Goal: Information Seeking & Learning: Learn about a topic

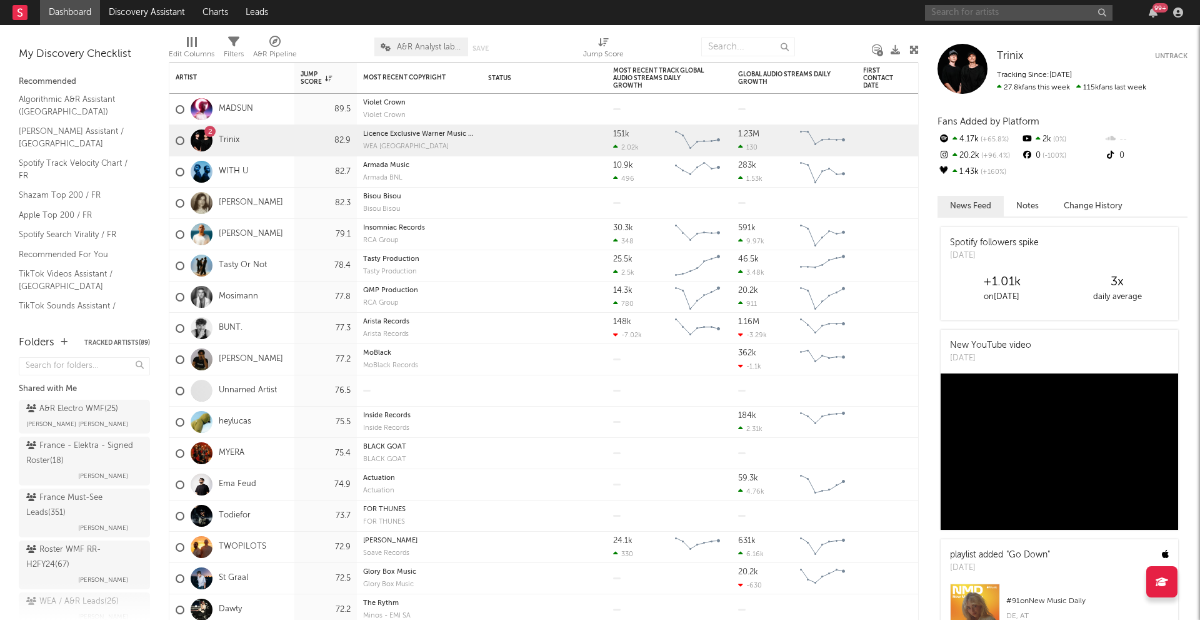
click at [992, 18] on input "text" at bounding box center [1019, 13] width 188 height 16
drag, startPoint x: 980, startPoint y: 10, endPoint x: 889, endPoint y: 19, distance: 91.8
click at [889, 19] on nav "Dashboard Discovery Assistant Charts Leads mussolo 99 +" at bounding box center [600, 12] width 1200 height 25
paste input "DJ [PERSON_NAME]"
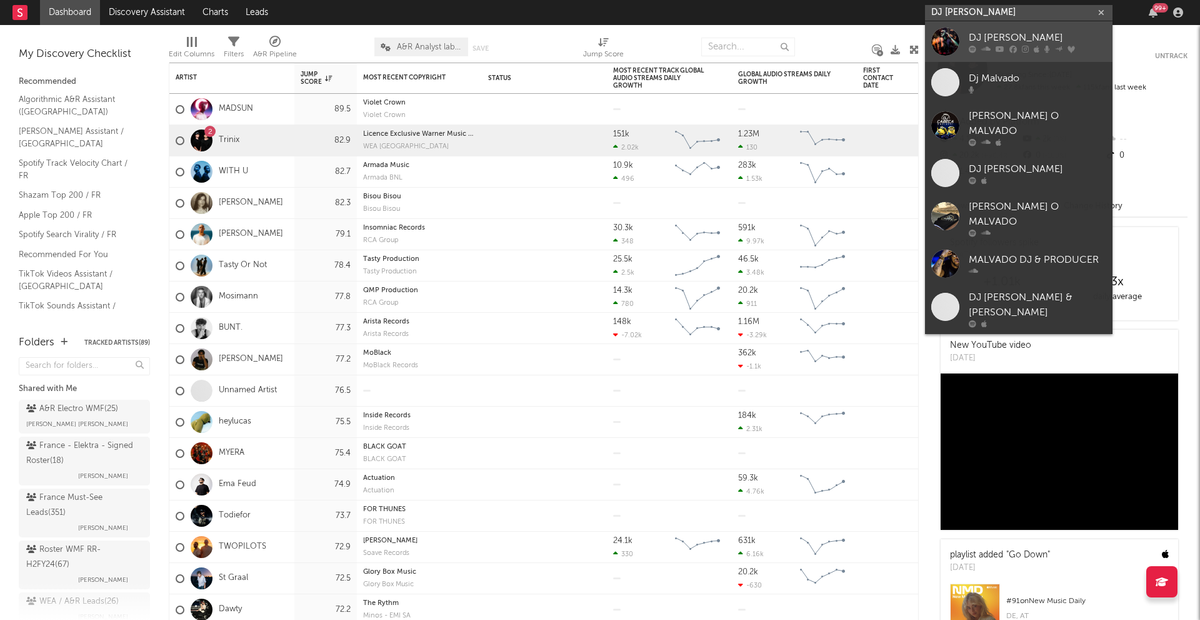
type input "DJ [PERSON_NAME]"
click at [943, 37] on div at bounding box center [946, 42] width 28 height 28
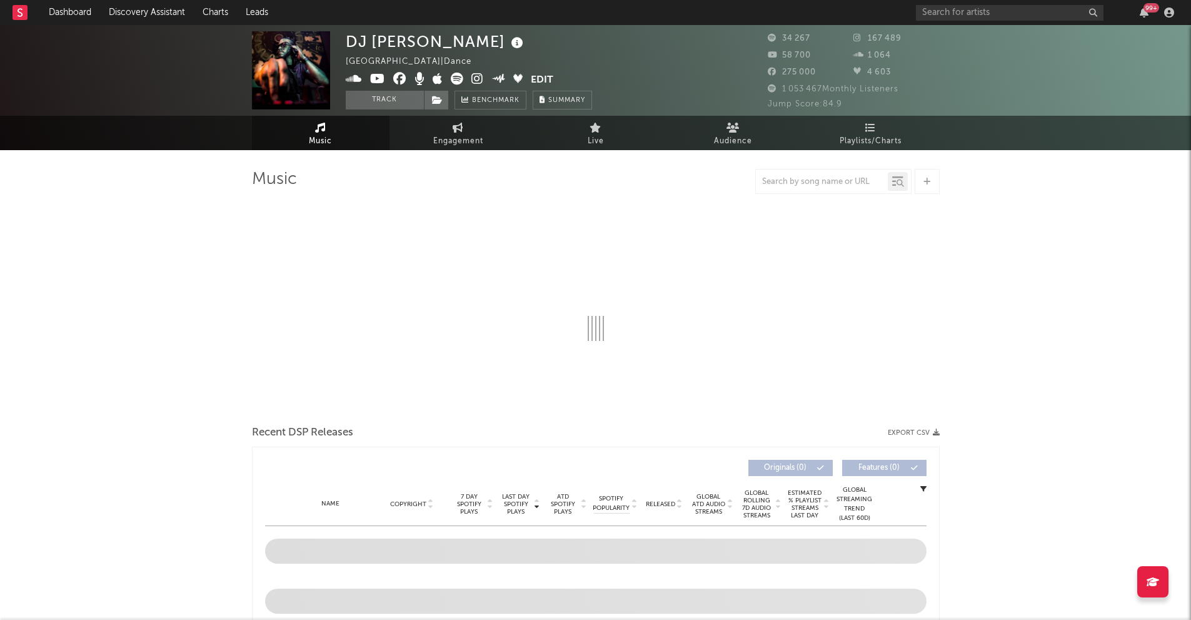
select select "6m"
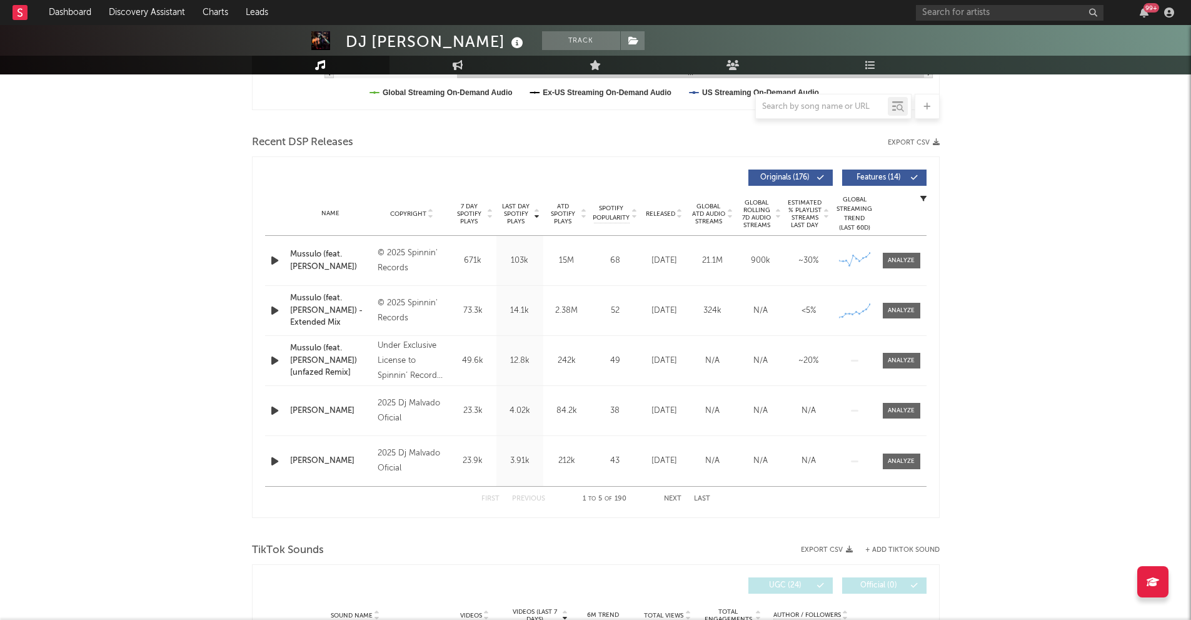
scroll to position [390, 0]
click at [398, 260] on div "© 2025 Spinnin' Records" at bounding box center [412, 260] width 68 height 30
click at [909, 259] on div at bounding box center [901, 259] width 27 height 9
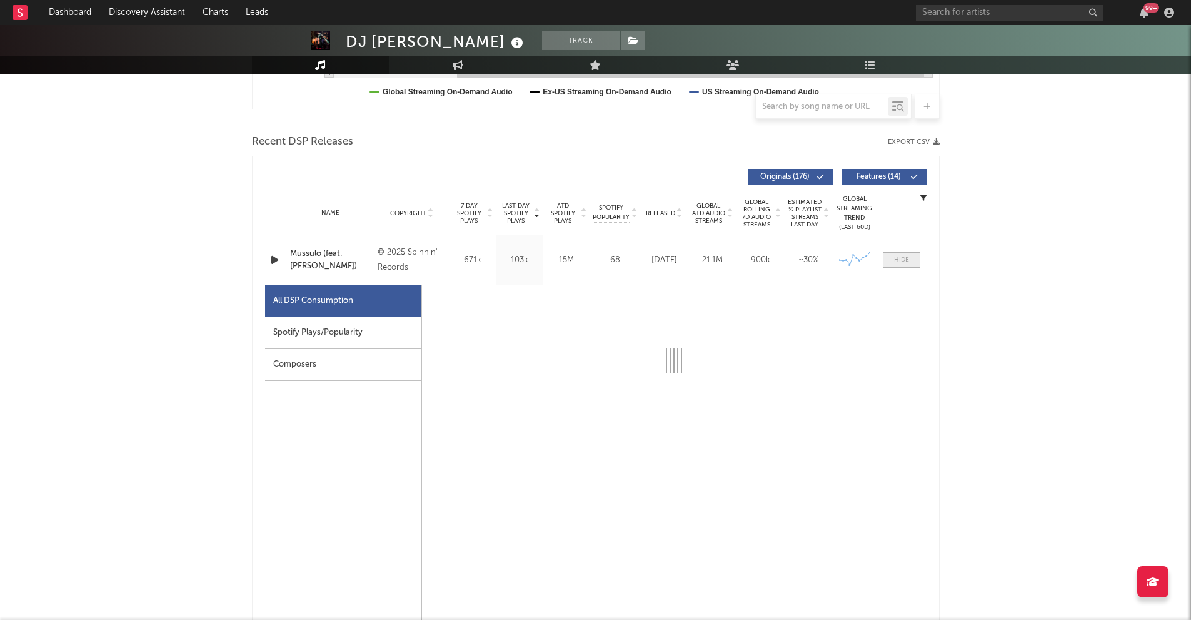
select select "6m"
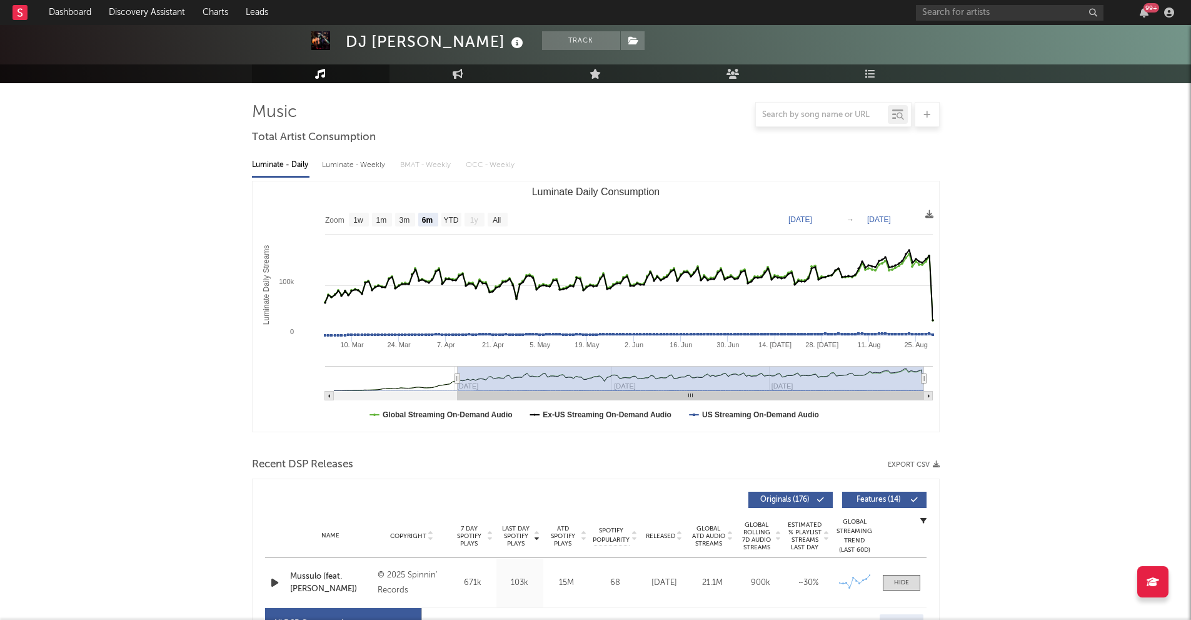
scroll to position [0, 0]
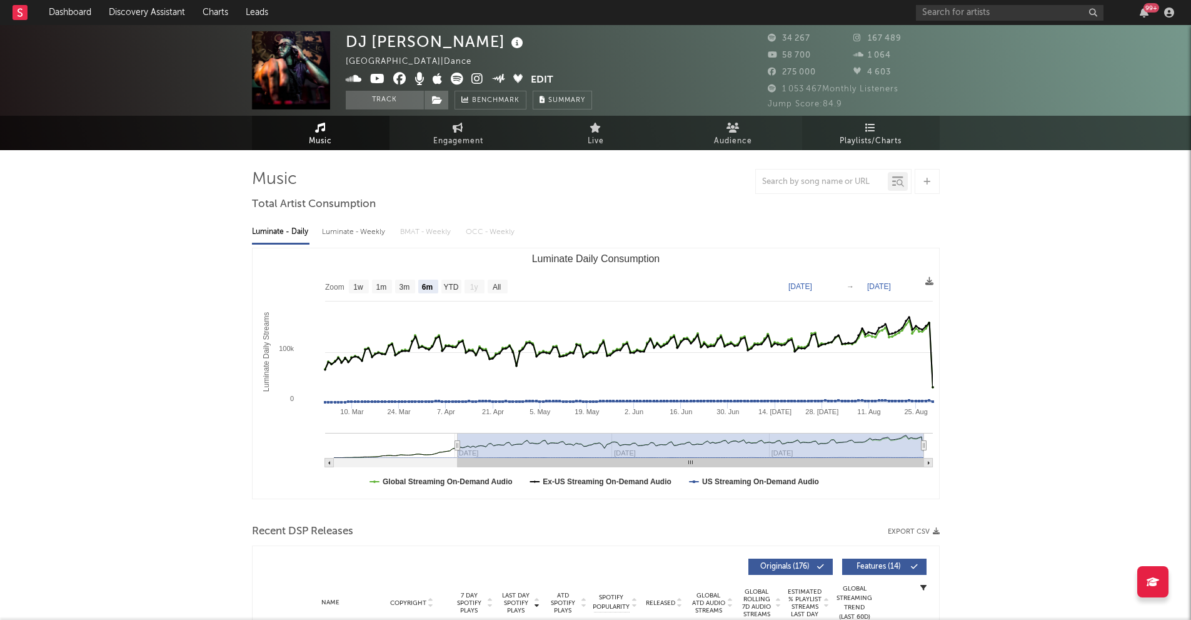
click at [865, 144] on span "Playlists/Charts" at bounding box center [871, 141] width 62 height 15
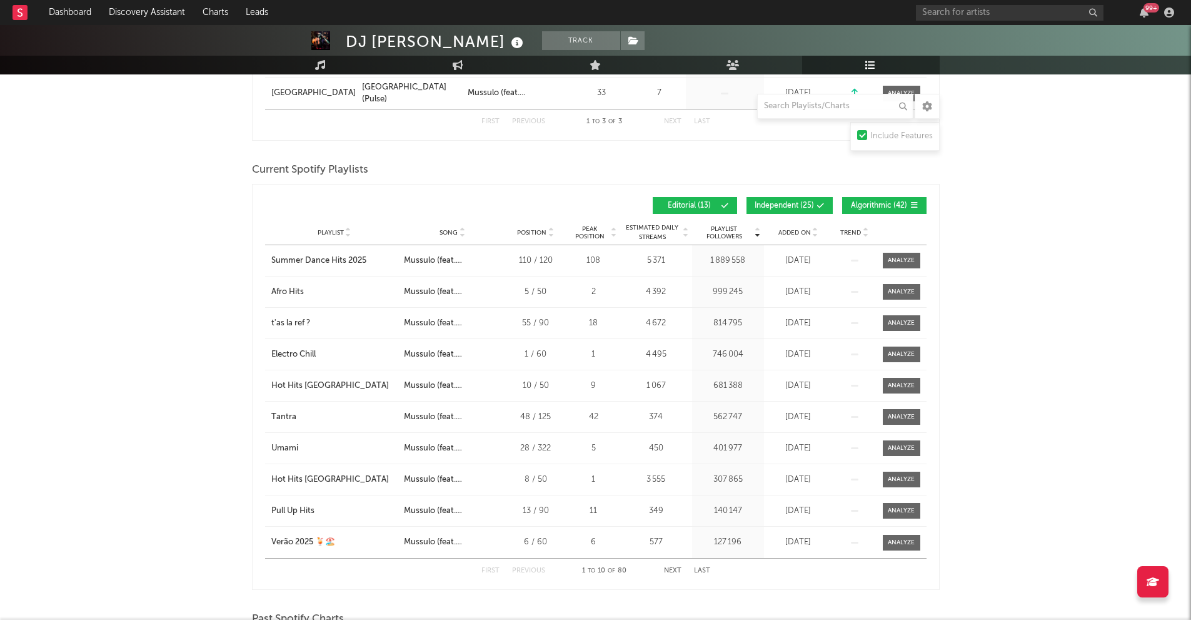
scroll to position [333, 0]
click at [381, 351] on div "Electro Chill" at bounding box center [334, 354] width 126 height 13
